Goal: Task Accomplishment & Management: Use online tool/utility

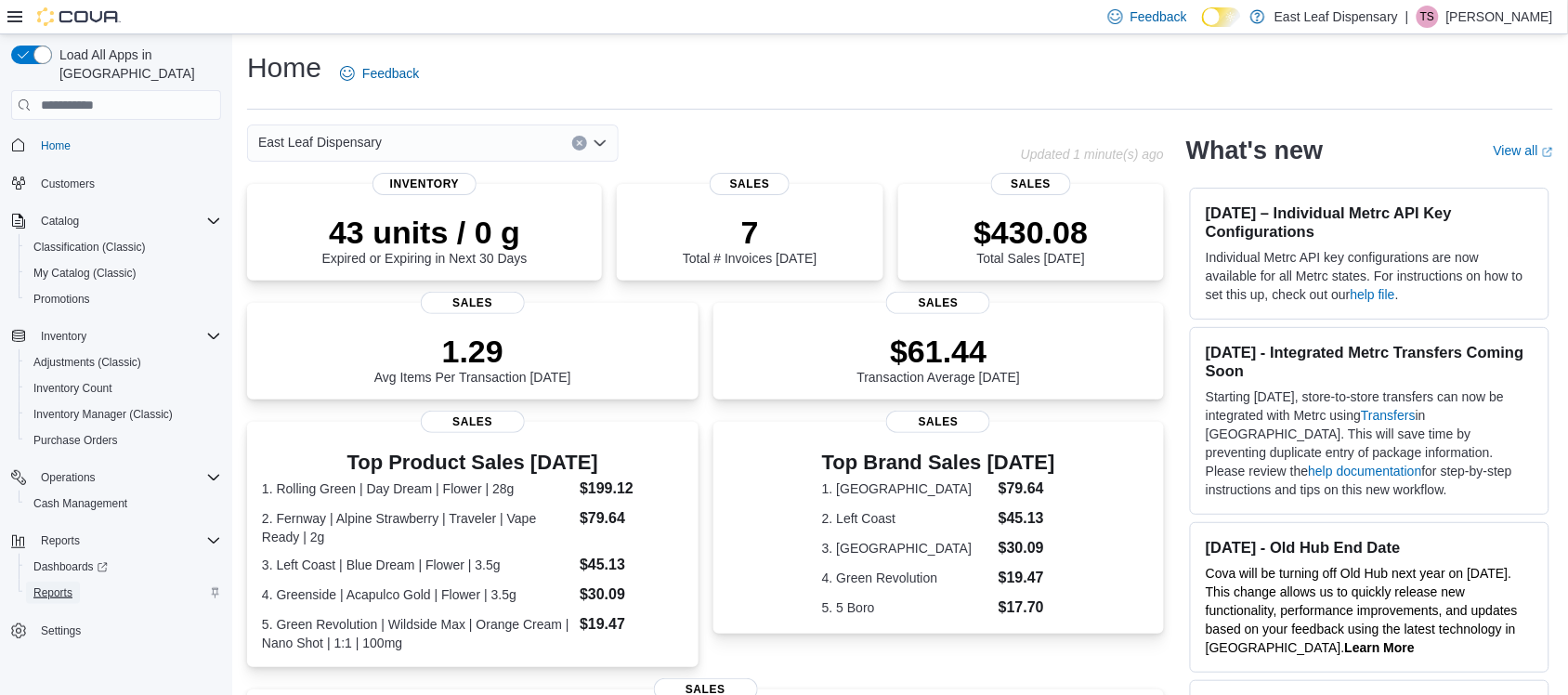
click at [50, 582] on span "Reports" at bounding box center [53, 593] width 39 height 22
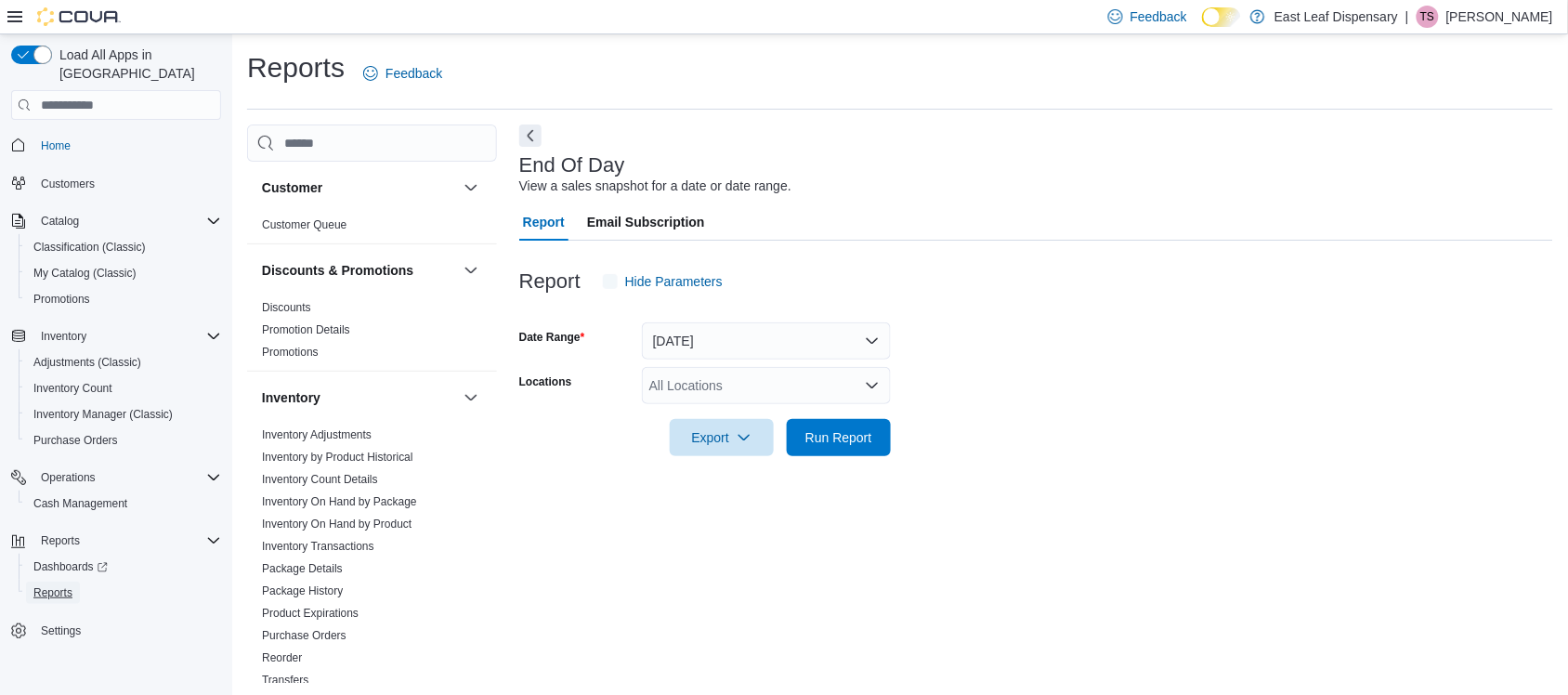
scroll to position [3, 0]
click at [874, 463] on div at bounding box center [1036, 464] width 1034 height 22
click at [851, 440] on span "Run Report" at bounding box center [838, 434] width 67 height 19
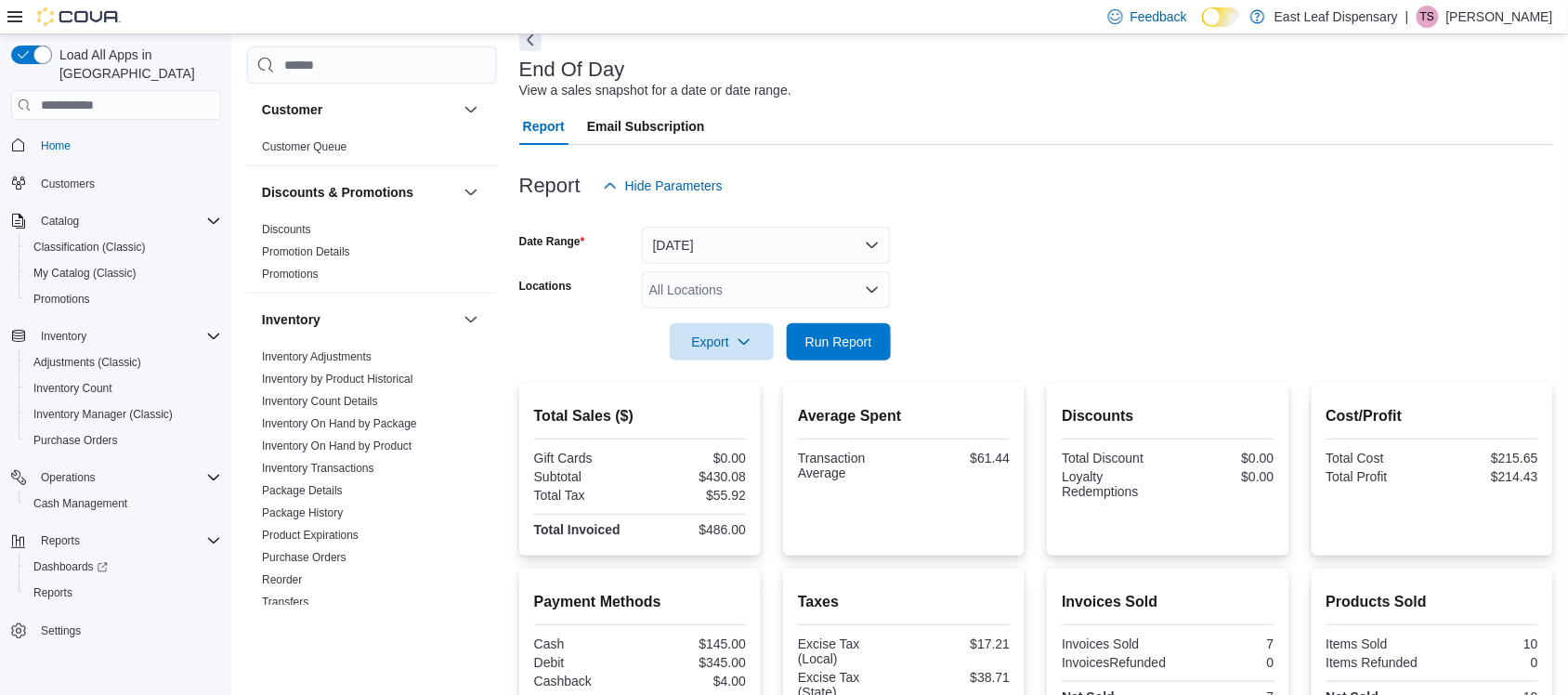
scroll to position [94, 0]
click at [819, 328] on span "Run Report" at bounding box center [839, 343] width 82 height 37
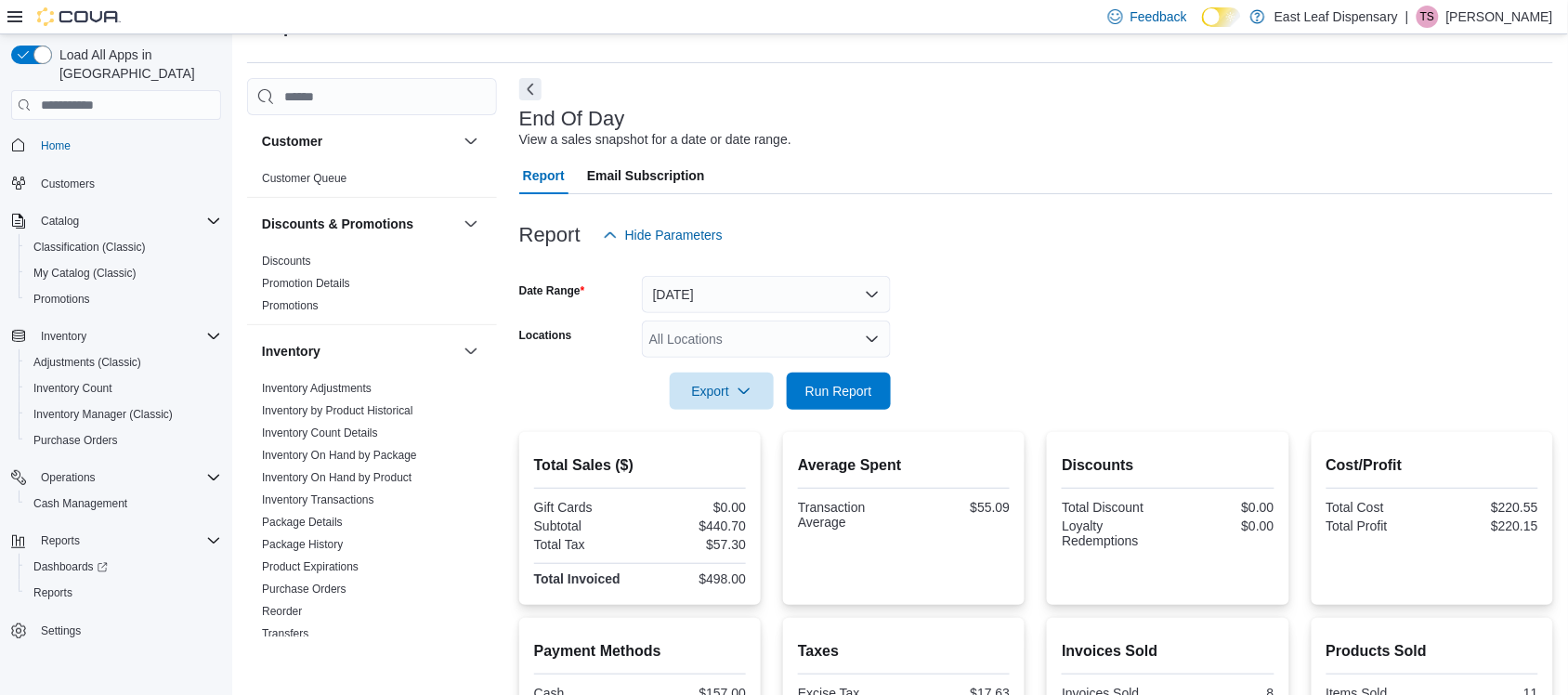
scroll to position [0, 0]
